Goal: Task Accomplishment & Management: Use online tool/utility

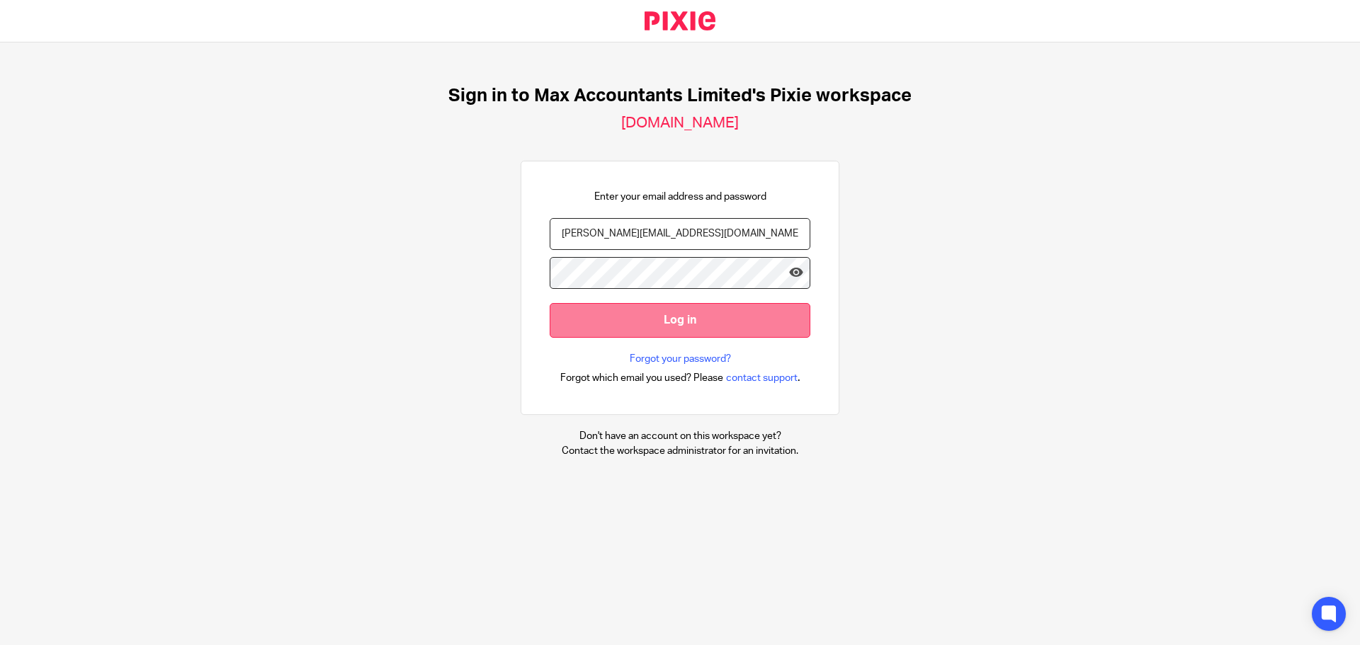
click at [632, 332] on input "Log in" at bounding box center [680, 320] width 261 height 35
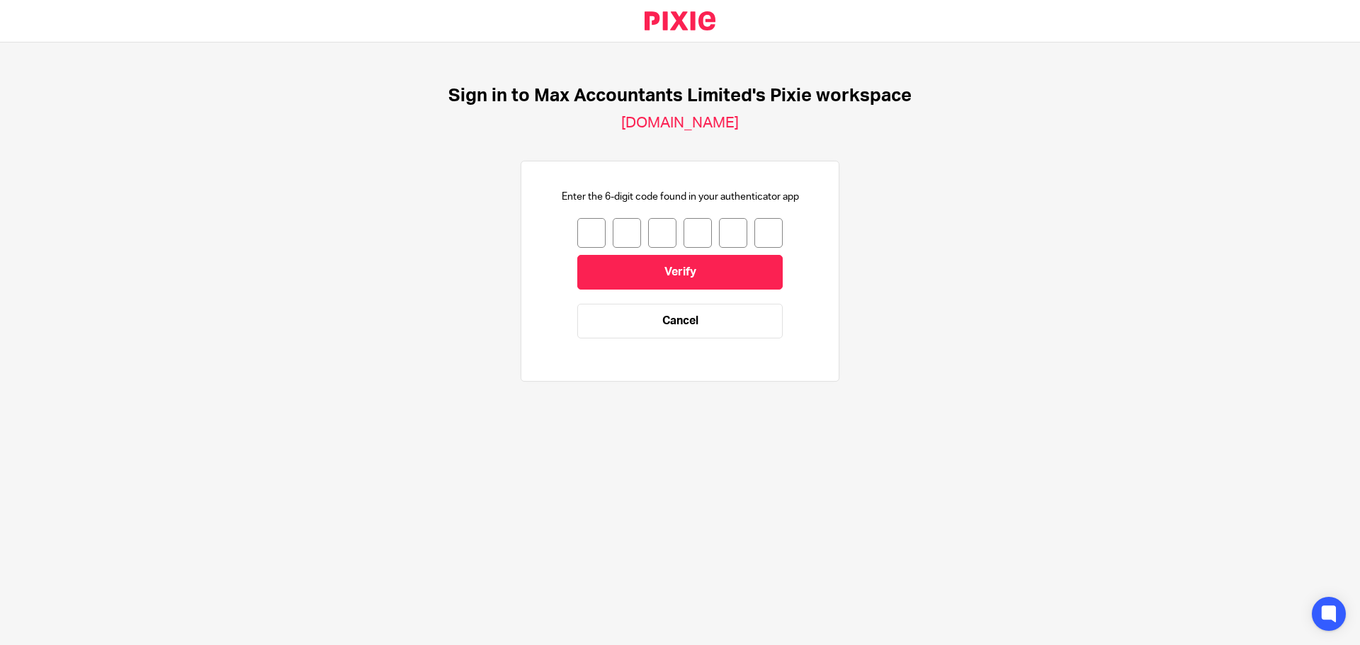
click at [577, 234] on input "number" at bounding box center [591, 233] width 28 height 30
type input "3"
type input "9"
type input "2"
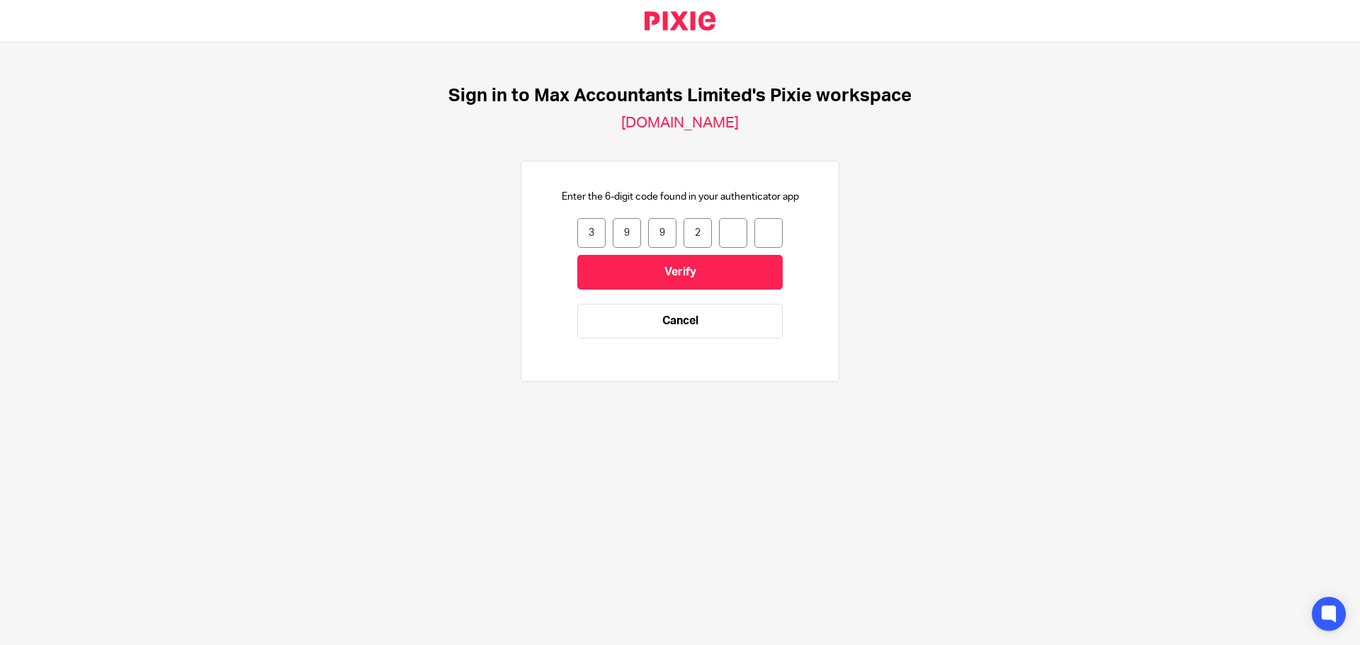
type input "0"
type input "3"
click at [620, 270] on input "Verify" at bounding box center [679, 272] width 205 height 35
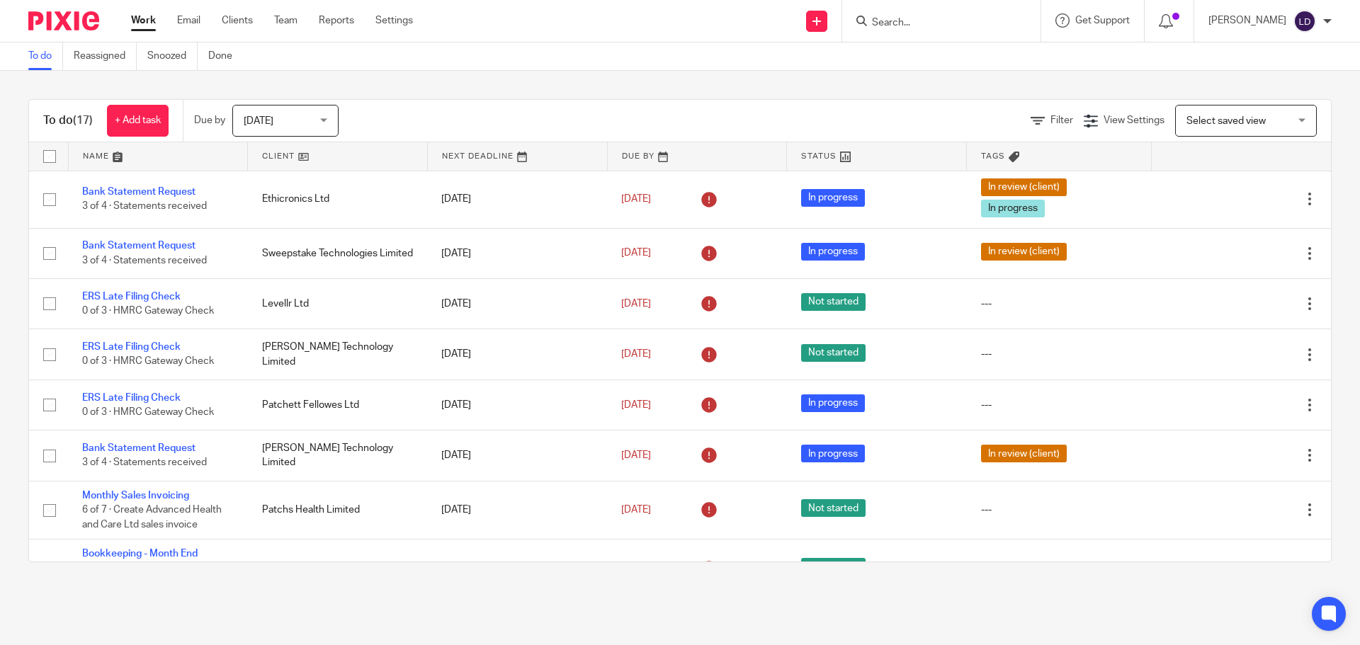
click at [256, 159] on link at bounding box center [337, 156] width 179 height 28
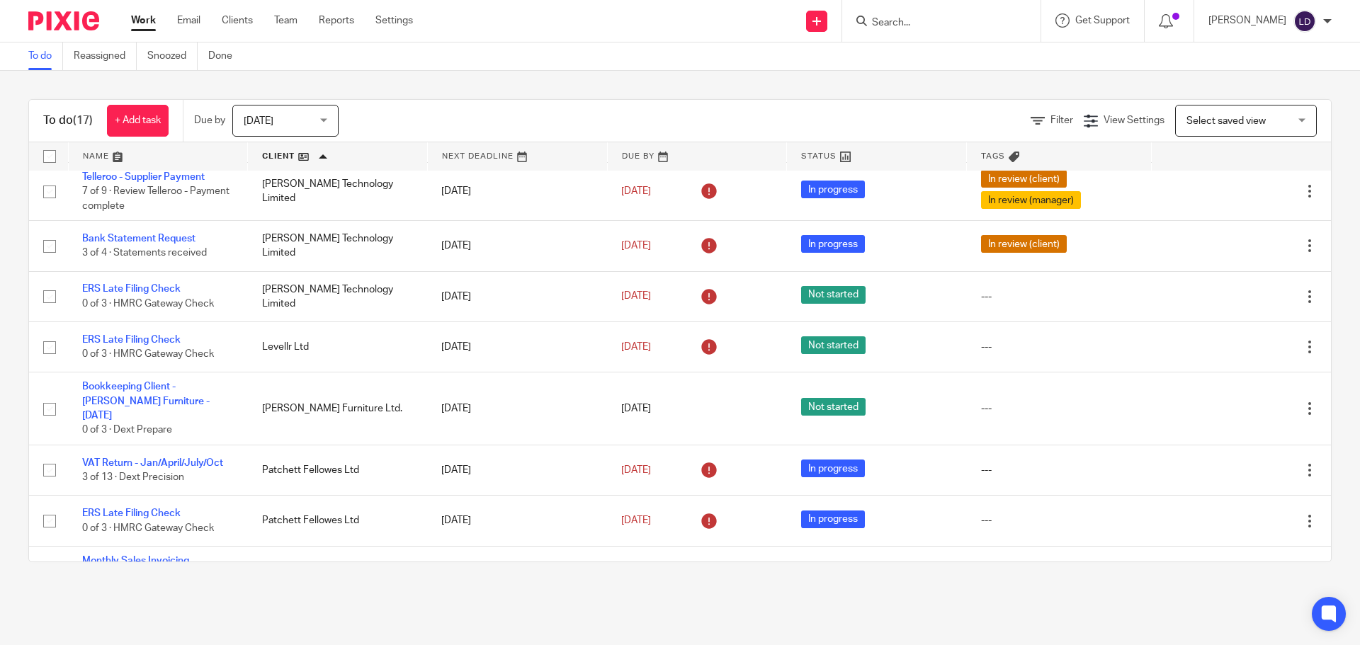
scroll to position [522, 0]
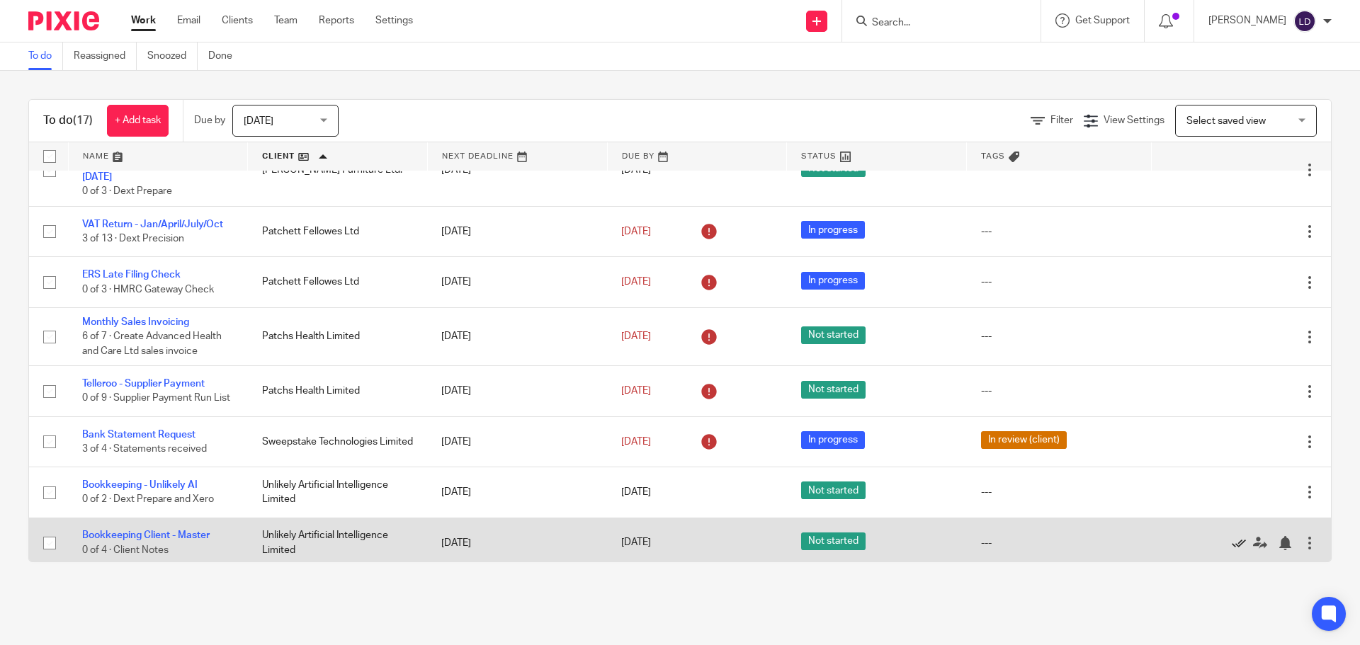
click at [1232, 539] on icon at bounding box center [1239, 543] width 14 height 14
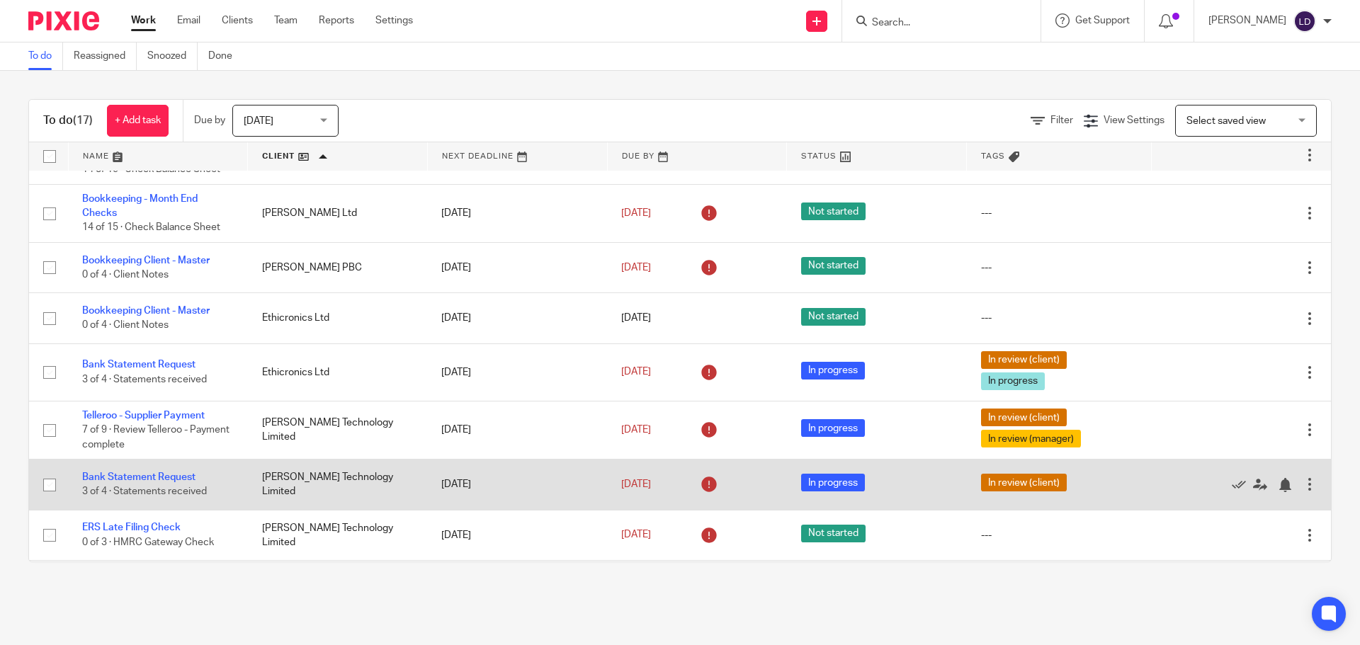
scroll to position [0, 0]
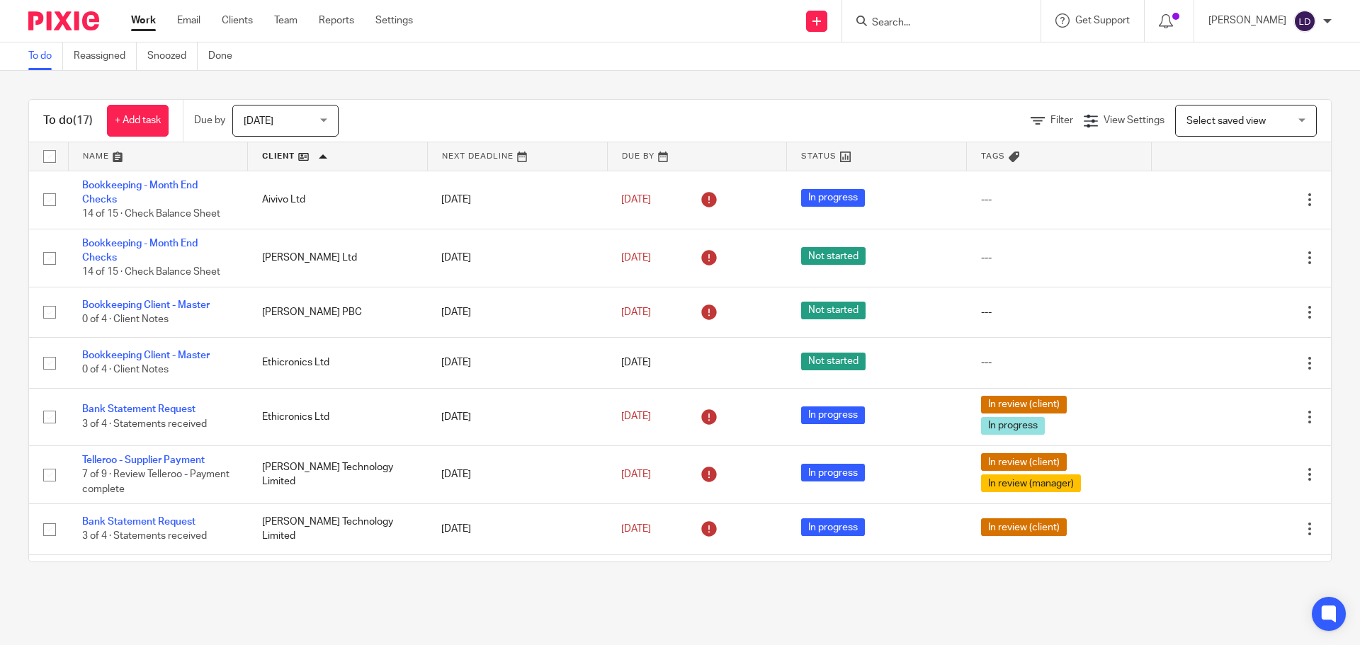
click at [299, 115] on span "Today" at bounding box center [281, 121] width 75 height 30
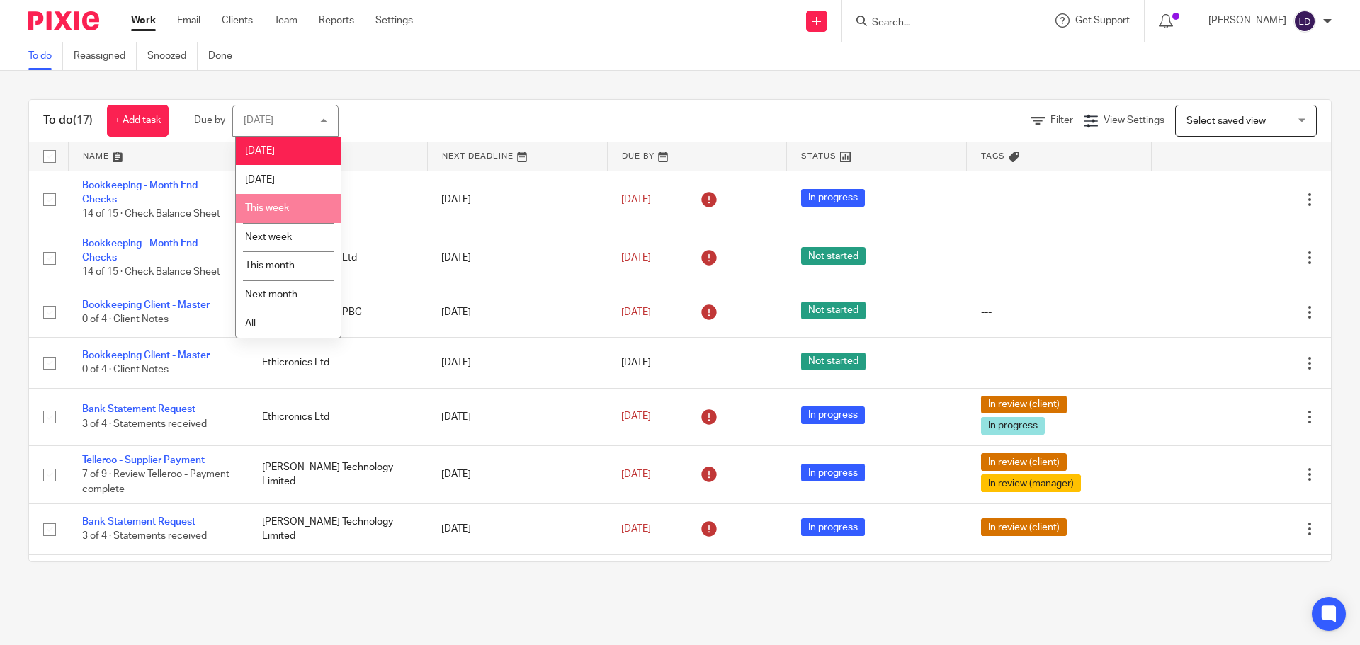
click at [288, 203] on li "This week" at bounding box center [288, 208] width 105 height 29
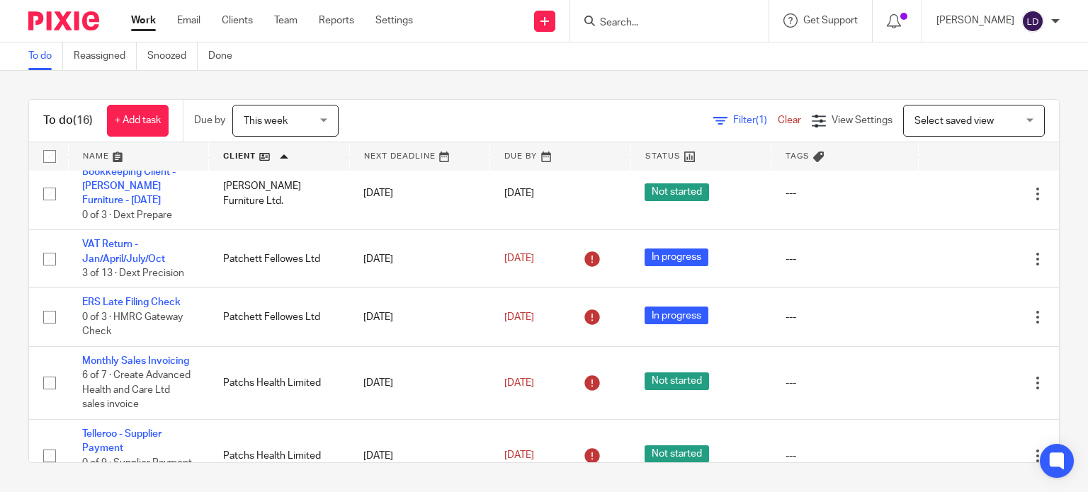
scroll to position [806, 0]
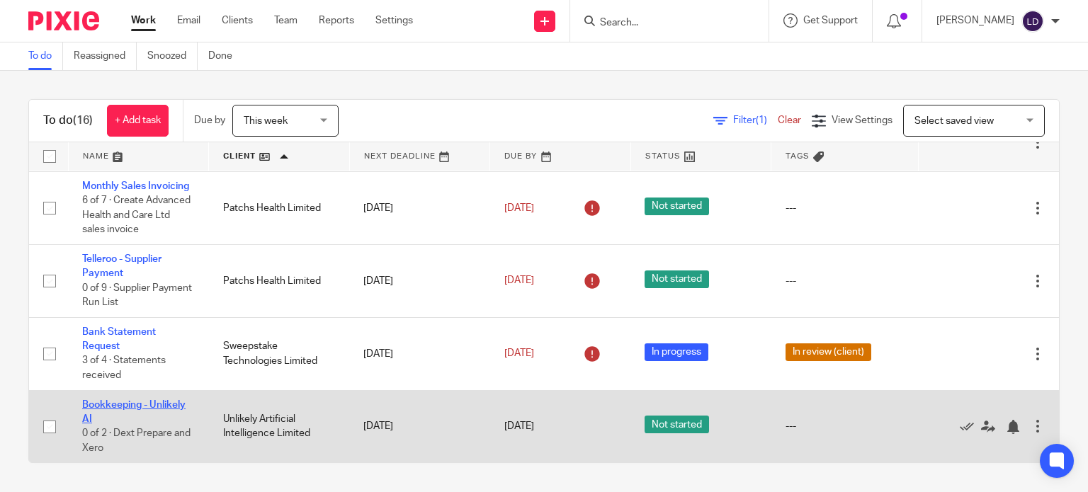
click at [120, 407] on link "Bookkeeping - Unlikely AI" at bounding box center [133, 412] width 103 height 24
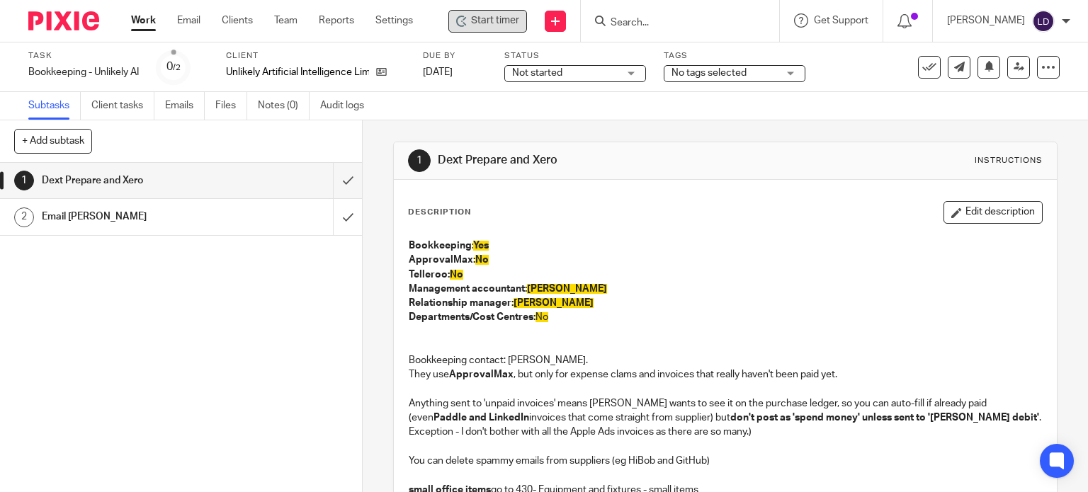
click at [465, 13] on div "Start timer" at bounding box center [487, 21] width 79 height 23
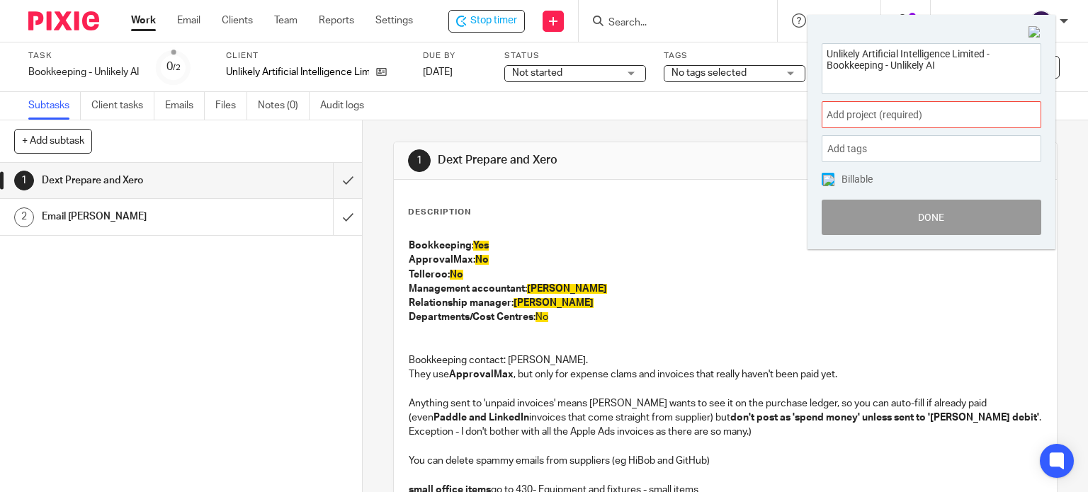
click at [853, 118] on span "Add project (required) :" at bounding box center [916, 115] width 178 height 15
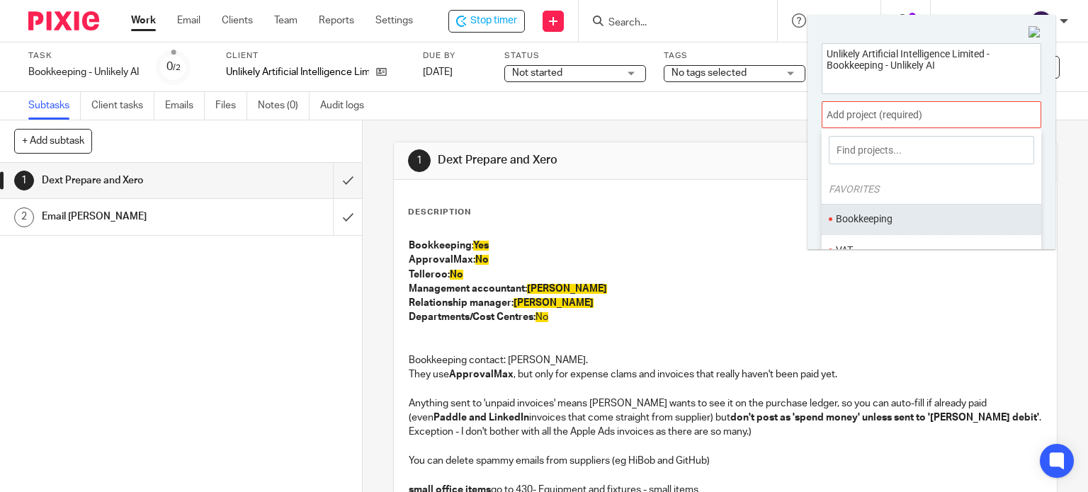
click at [873, 218] on li "Bookkeeping" at bounding box center [928, 219] width 185 height 15
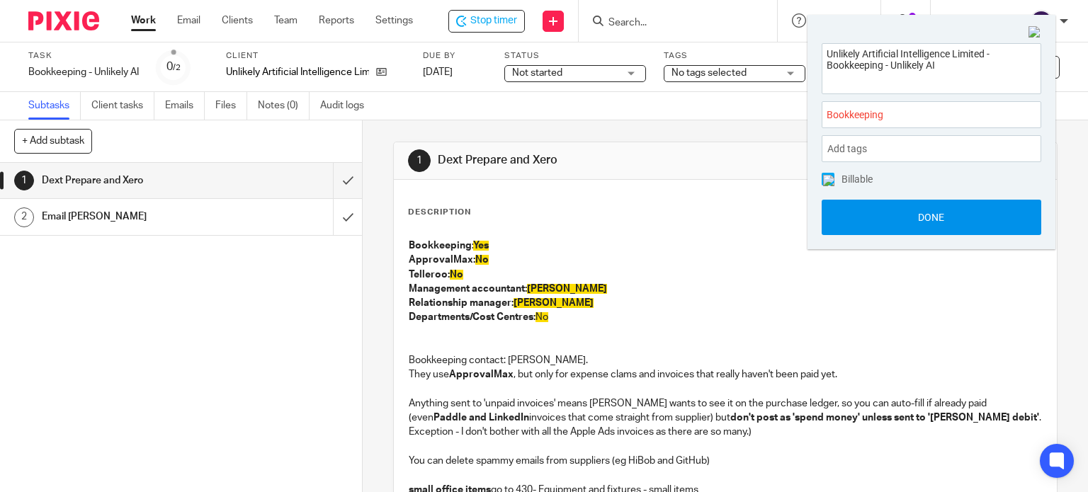
click at [873, 220] on button "Done" at bounding box center [932, 217] width 220 height 35
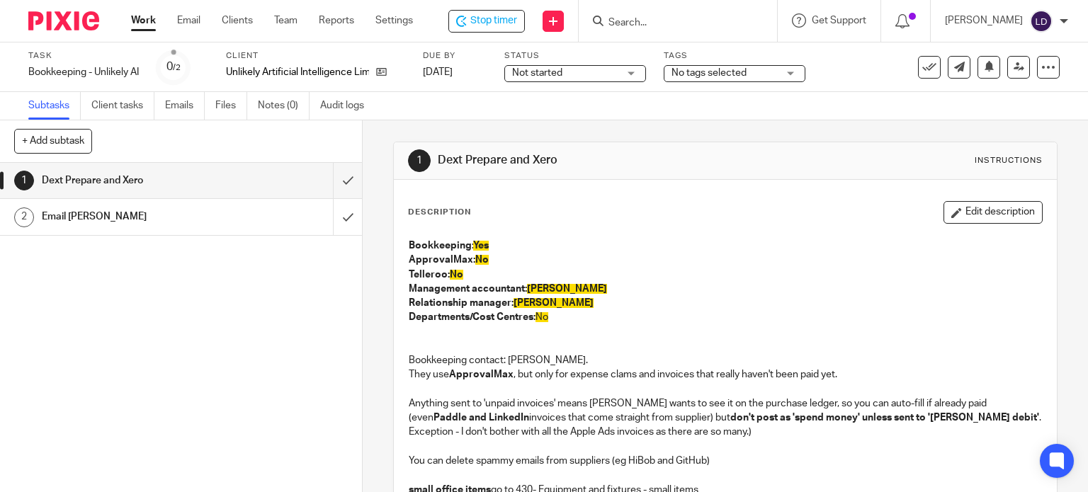
click at [589, 74] on span "Not started" at bounding box center [565, 73] width 106 height 15
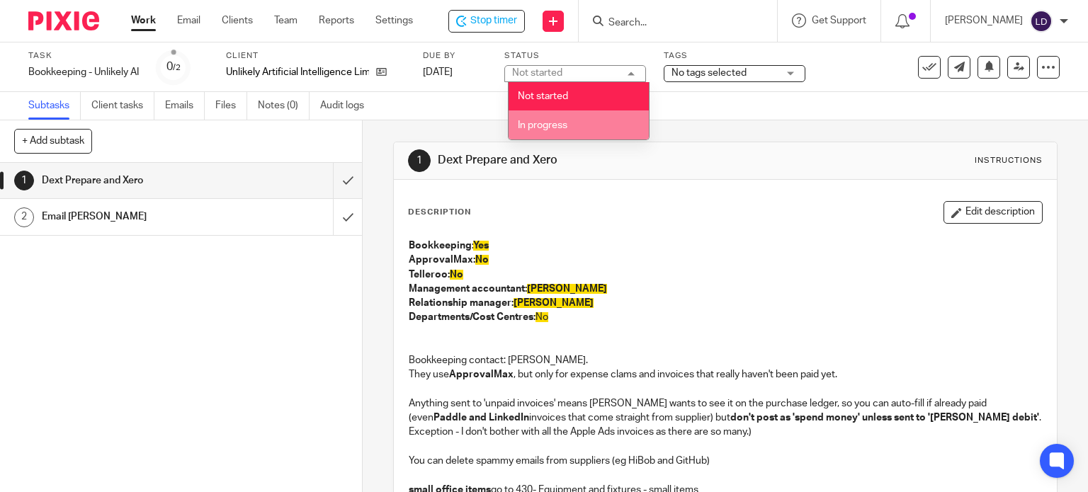
click at [589, 115] on li "In progress" at bounding box center [579, 124] width 140 height 29
